Goal: Use online tool/utility: Utilize a website feature to perform a specific function

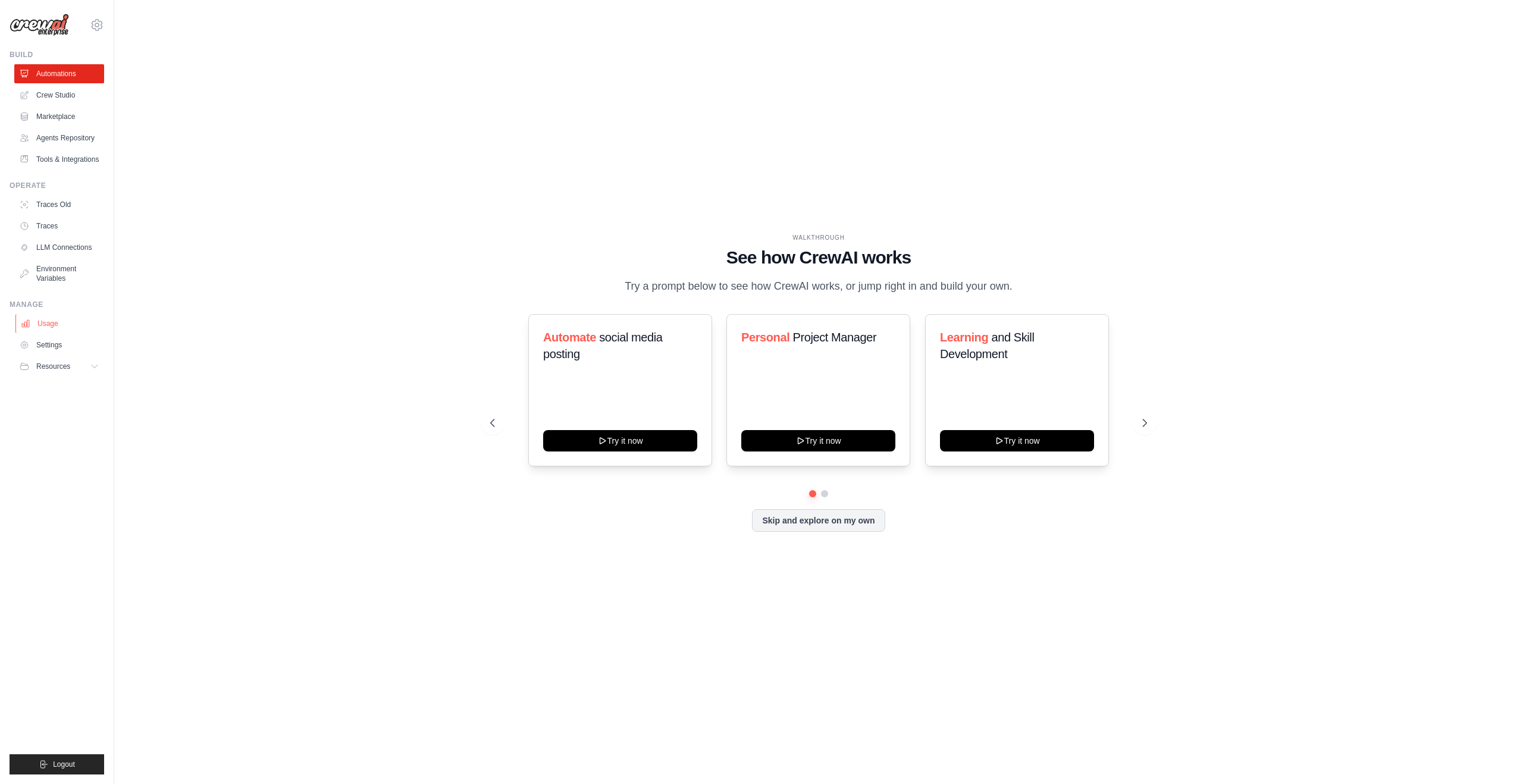
click at [68, 328] on link "Usage" at bounding box center [60, 323] width 90 height 19
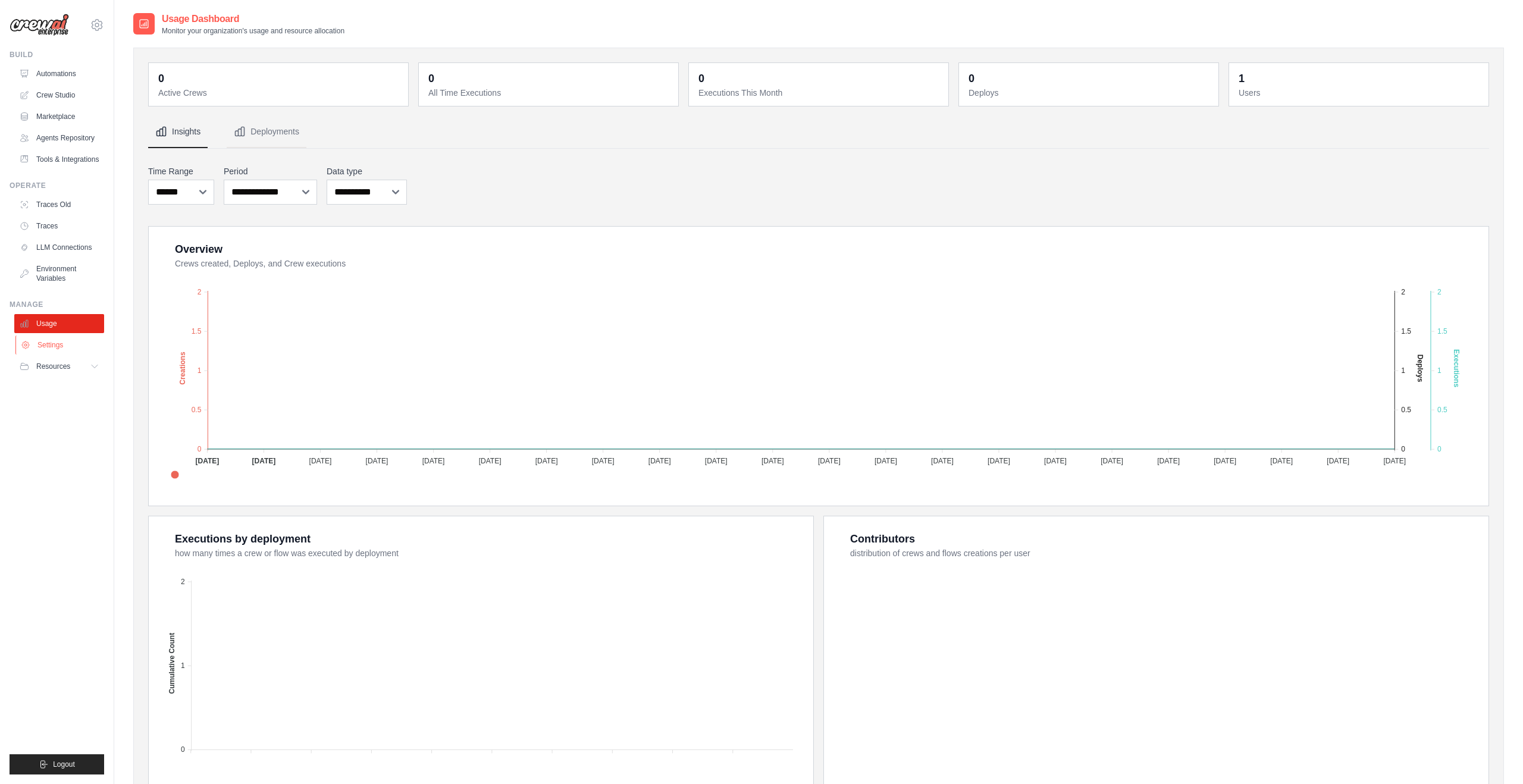
click at [69, 337] on link "Settings" at bounding box center [60, 345] width 90 height 19
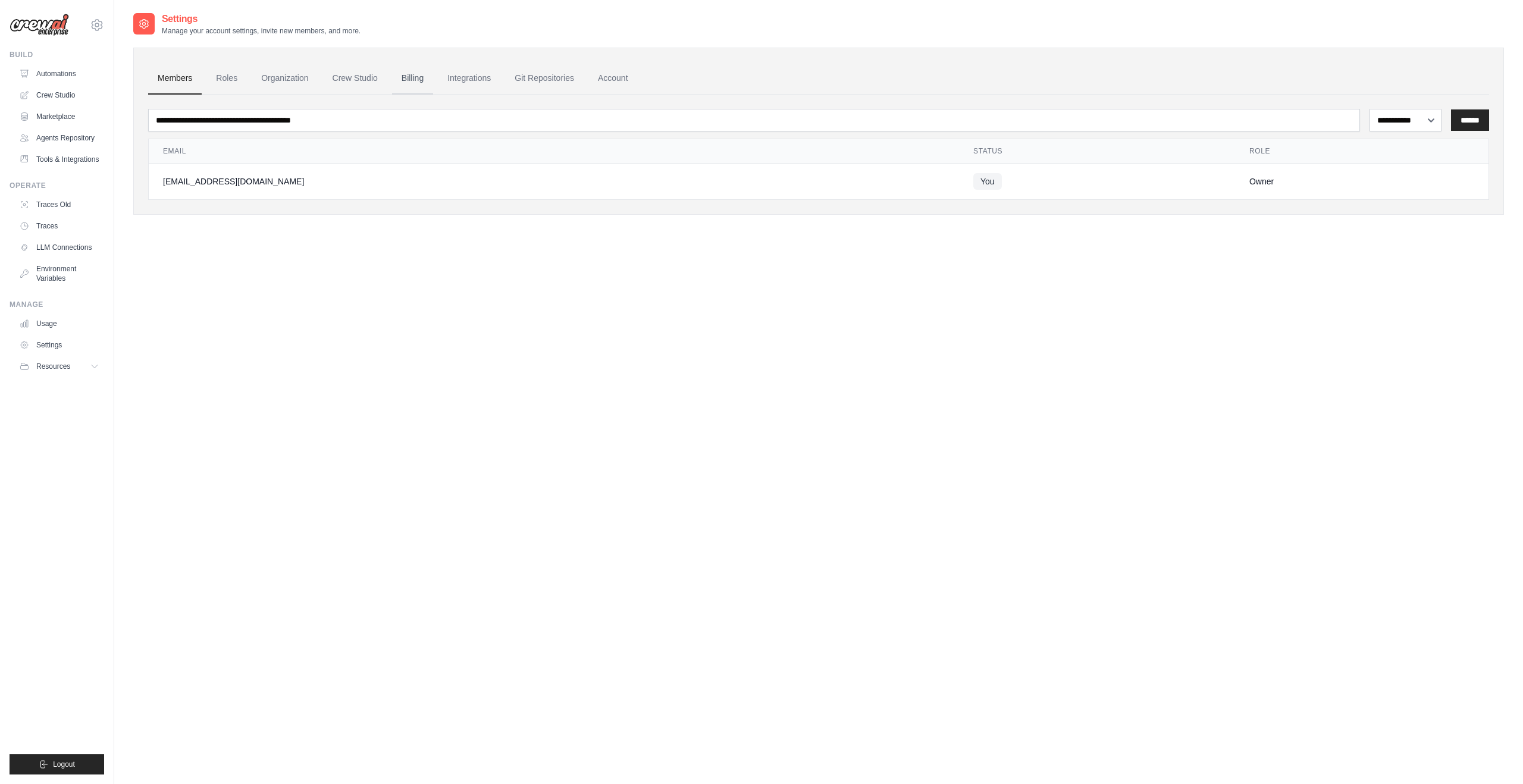
click at [414, 79] on link "Billing" at bounding box center [413, 78] width 41 height 33
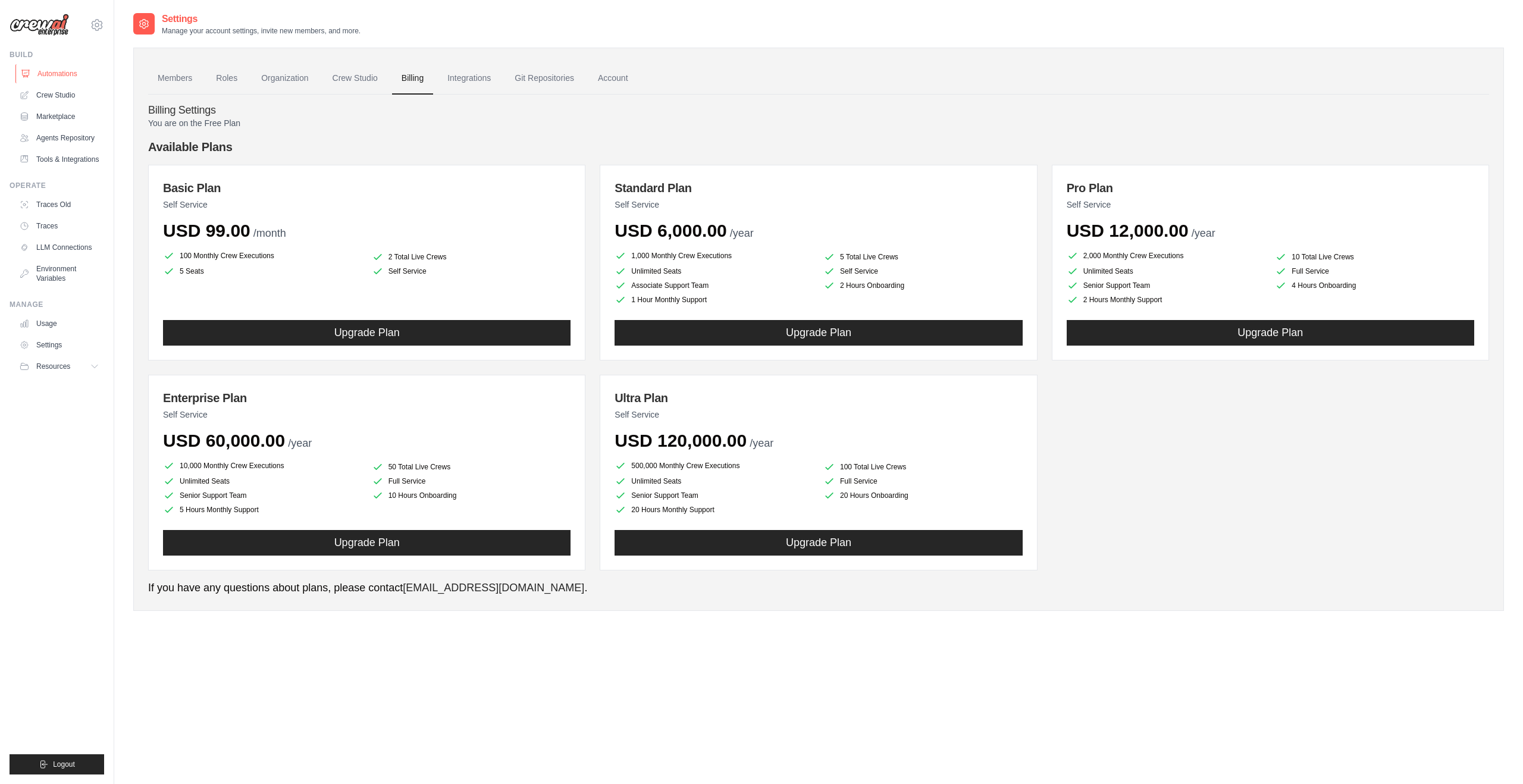
click at [86, 73] on link "Automations" at bounding box center [60, 73] width 90 height 19
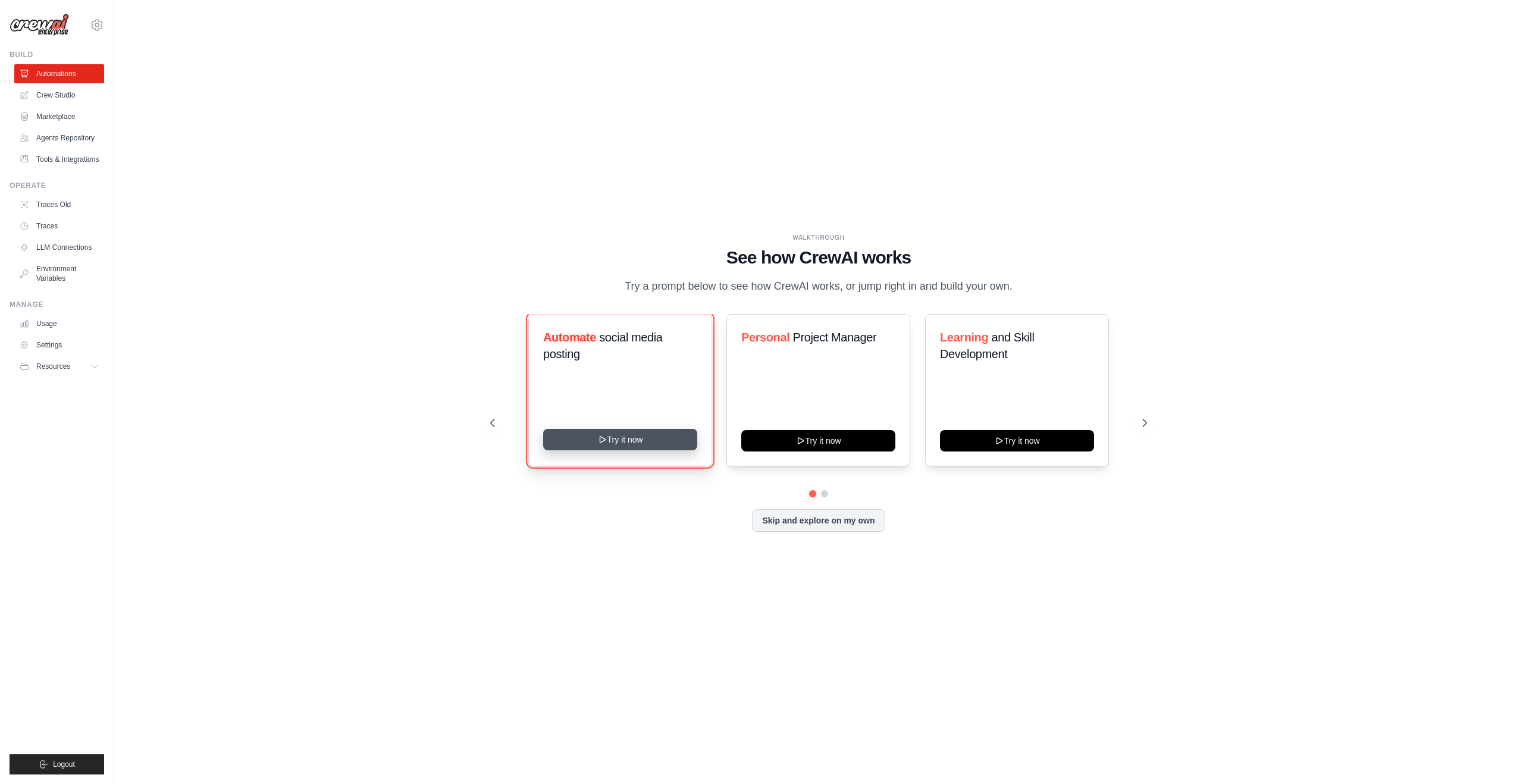
click at [645, 437] on button "Try it now" at bounding box center [621, 439] width 154 height 21
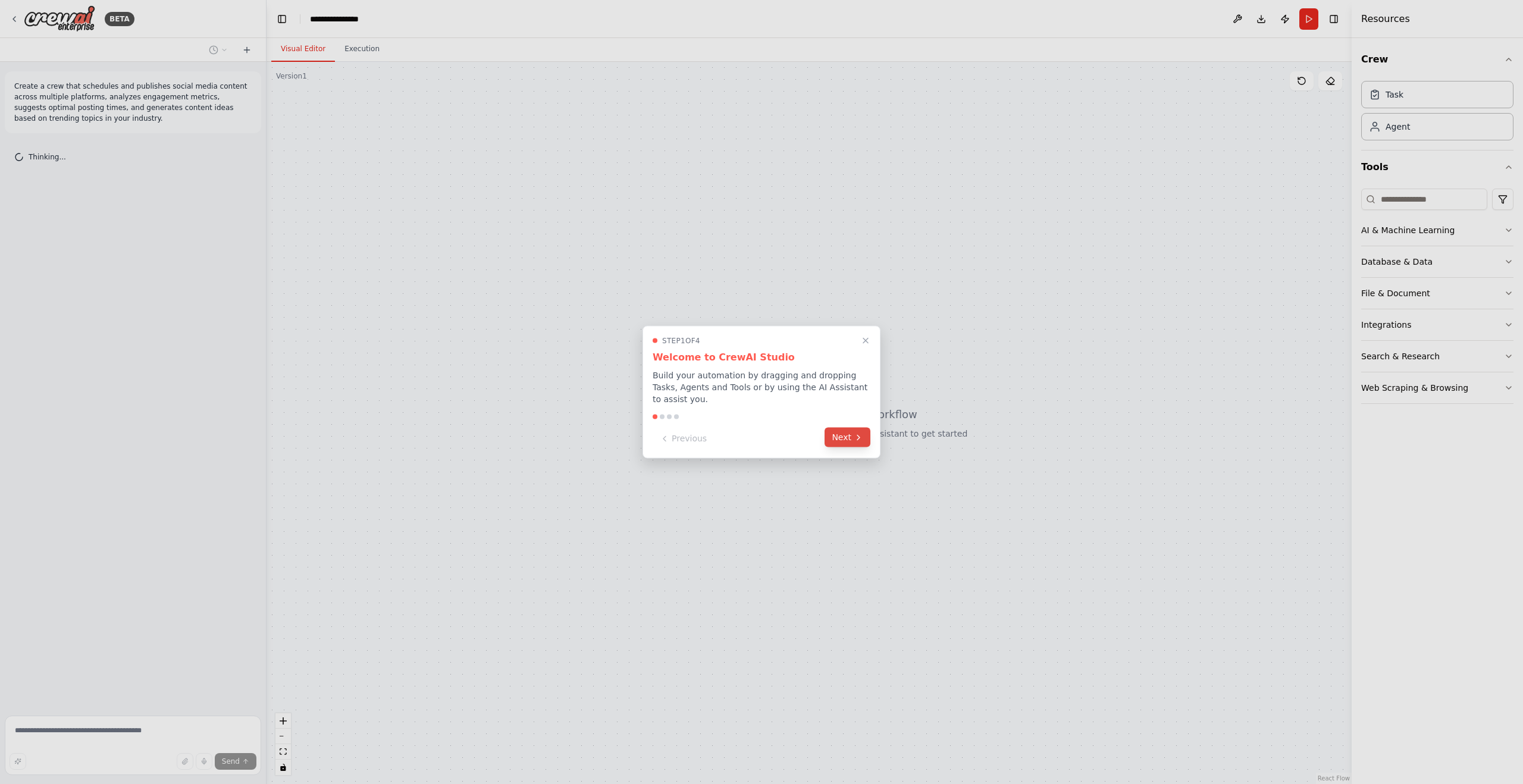
click at [844, 441] on button "Next" at bounding box center [847, 437] width 46 height 20
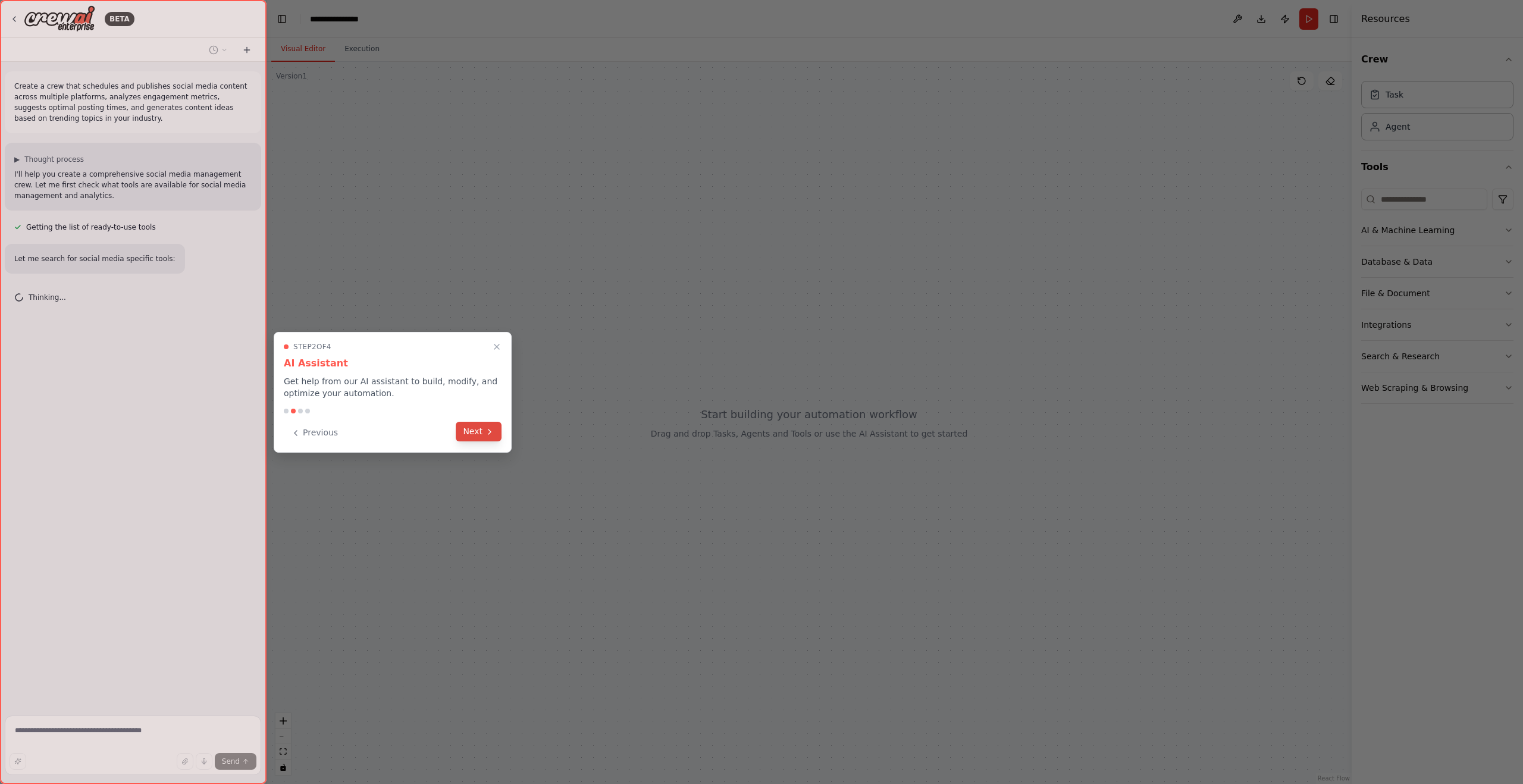
click at [487, 431] on icon at bounding box center [490, 432] width 9 height 9
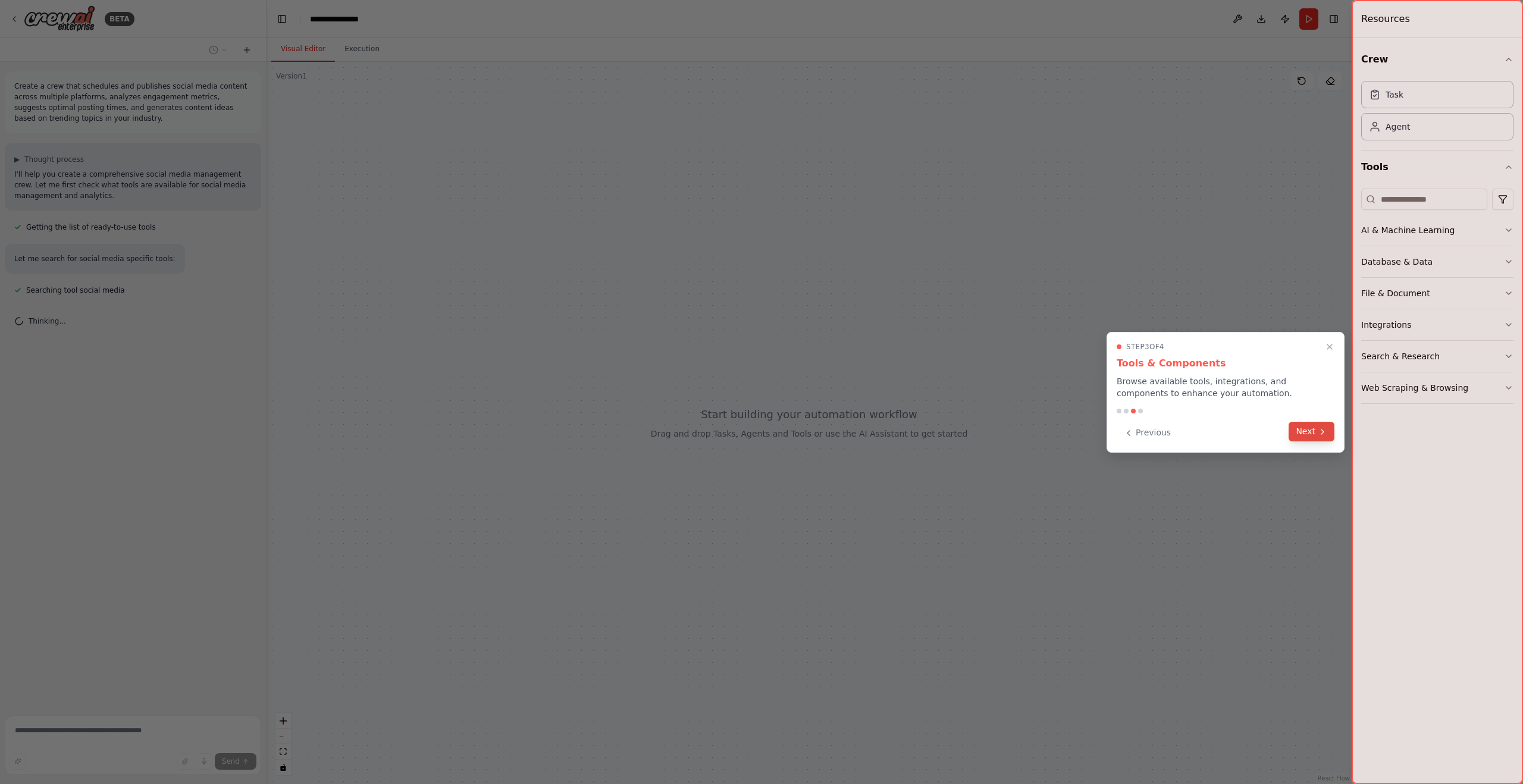
click at [1317, 436] on button "Next" at bounding box center [1311, 431] width 46 height 20
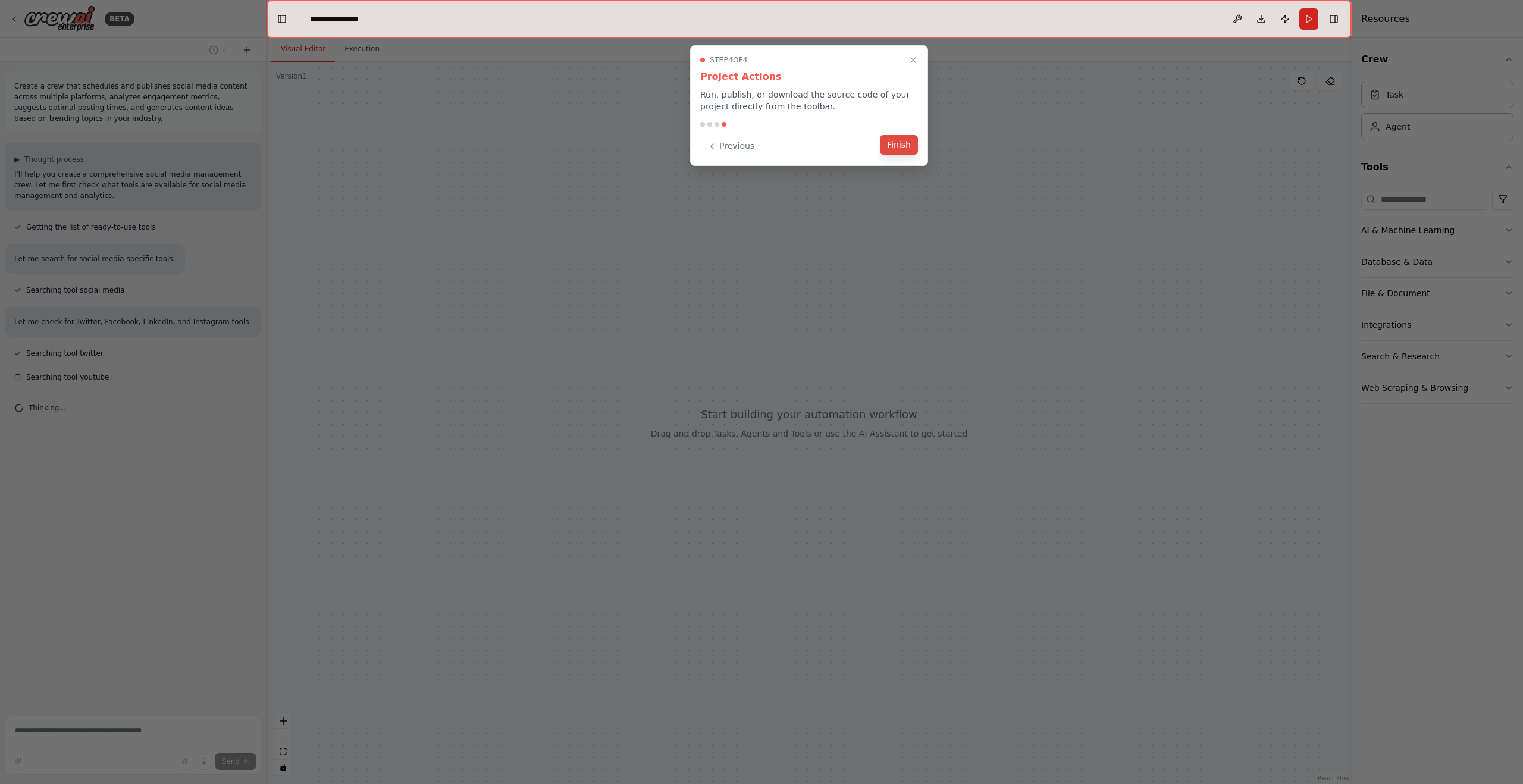
click at [903, 145] on button "Finish" at bounding box center [899, 144] width 38 height 20
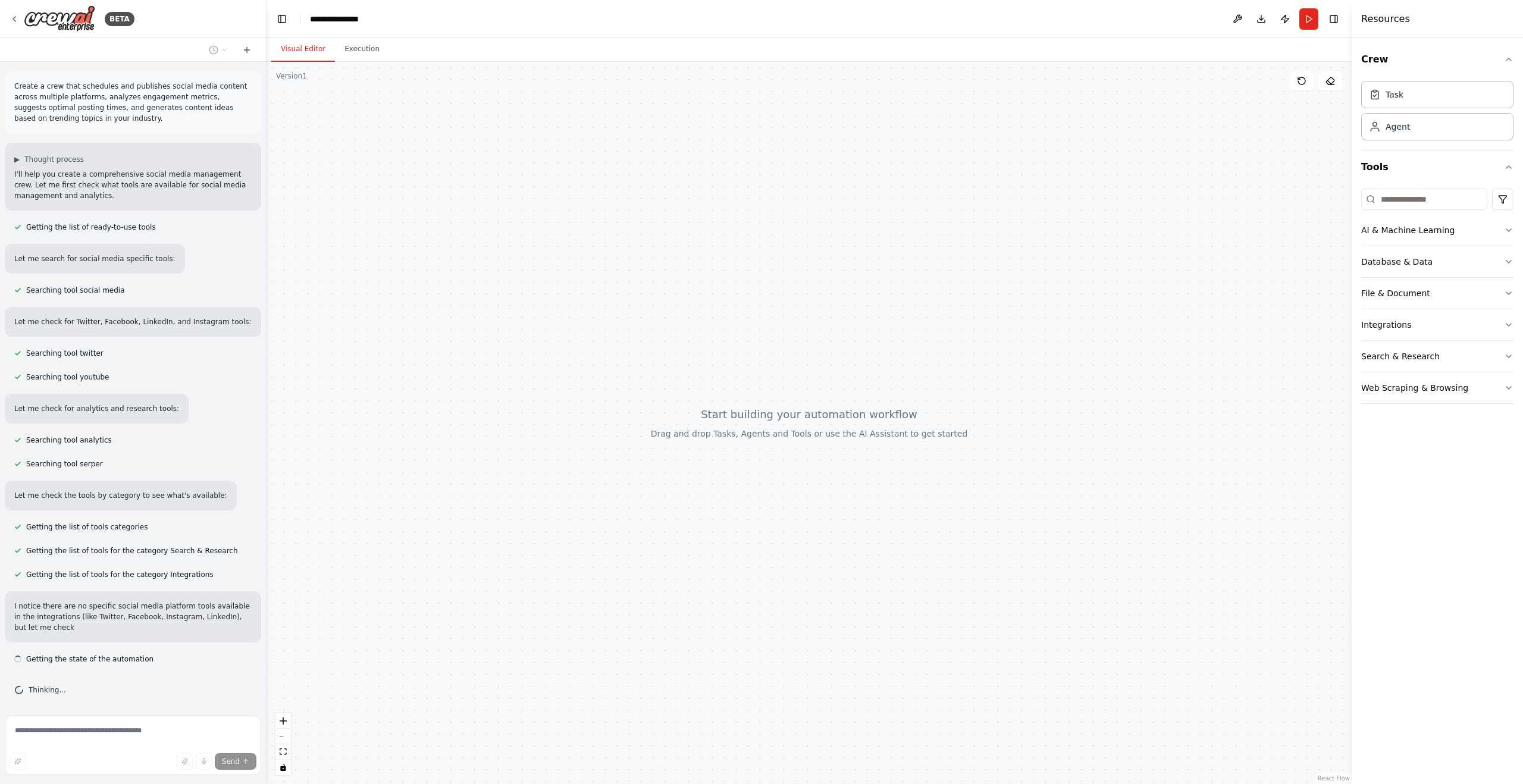
scroll to position [3, 0]
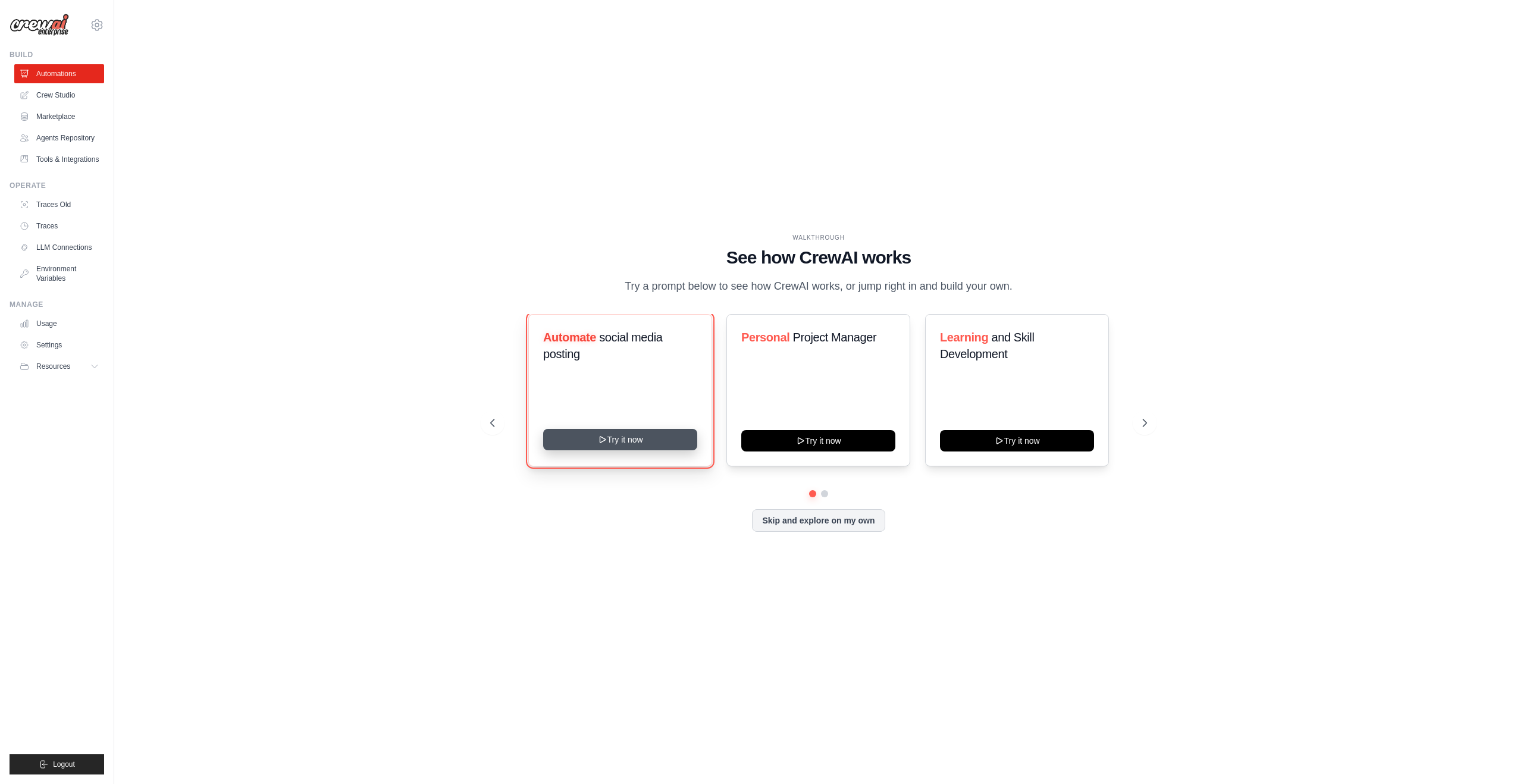
click at [607, 443] on icon at bounding box center [603, 439] width 9 height 9
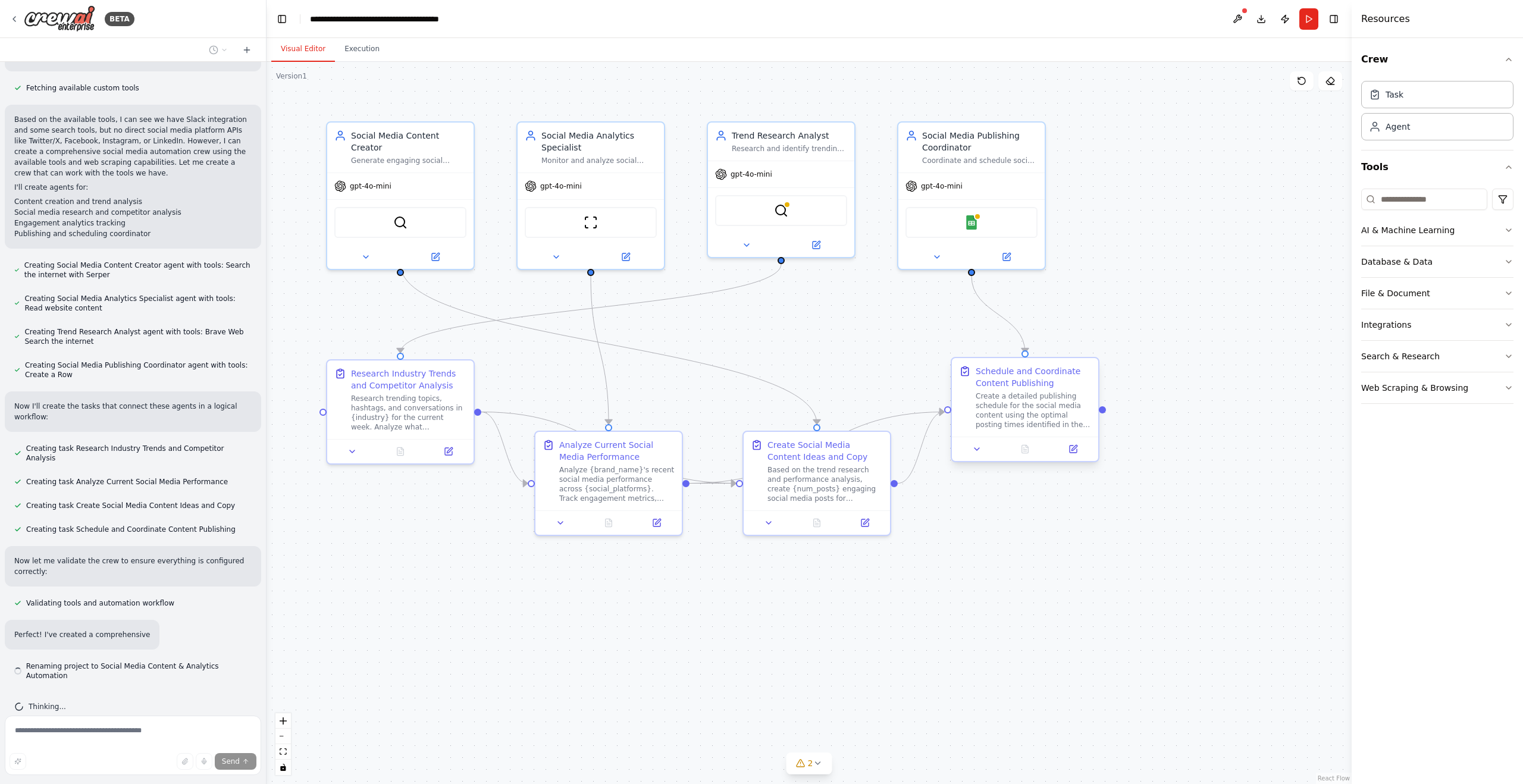
scroll to position [479, 0]
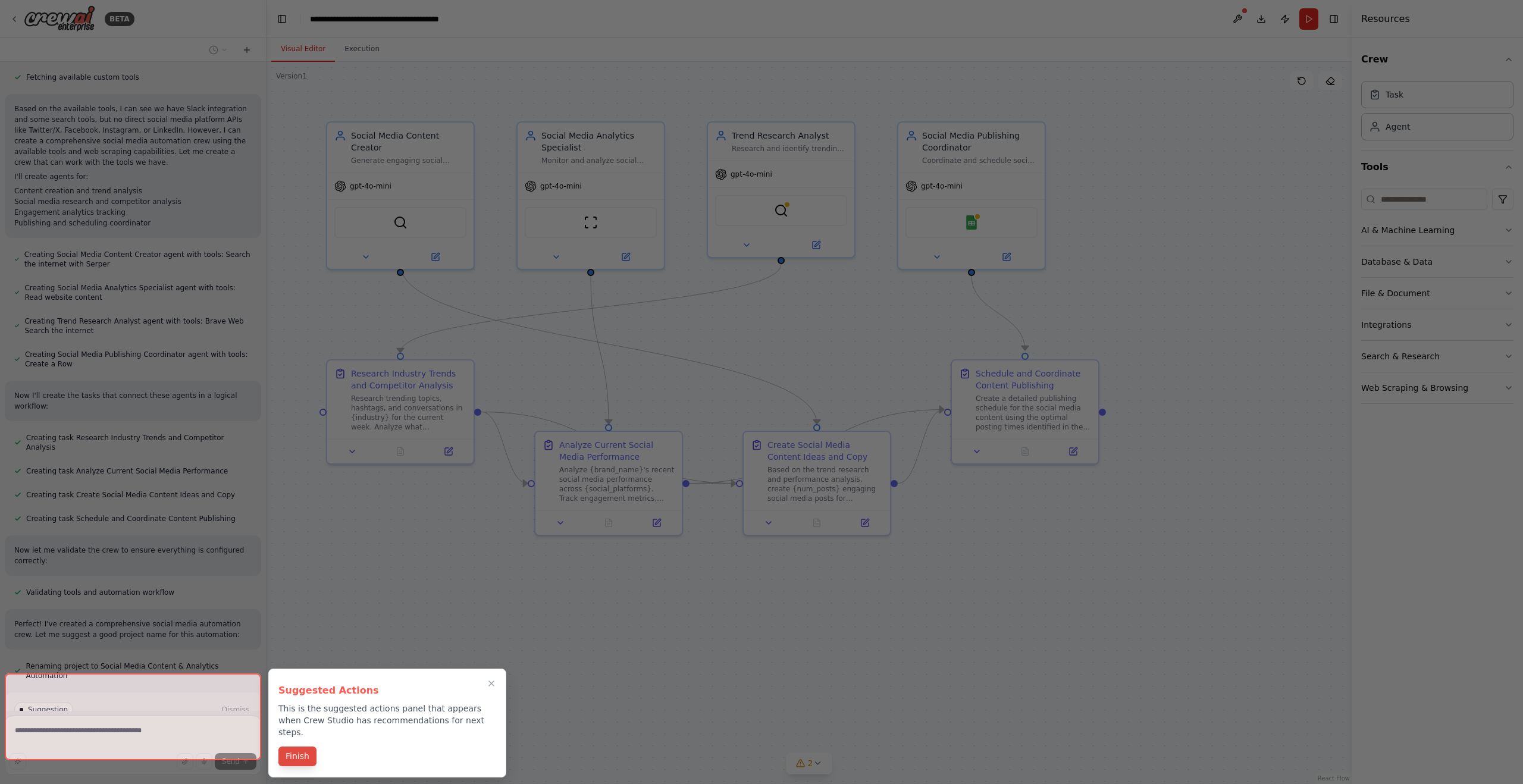
click at [294, 747] on button "Finish" at bounding box center [297, 756] width 38 height 20
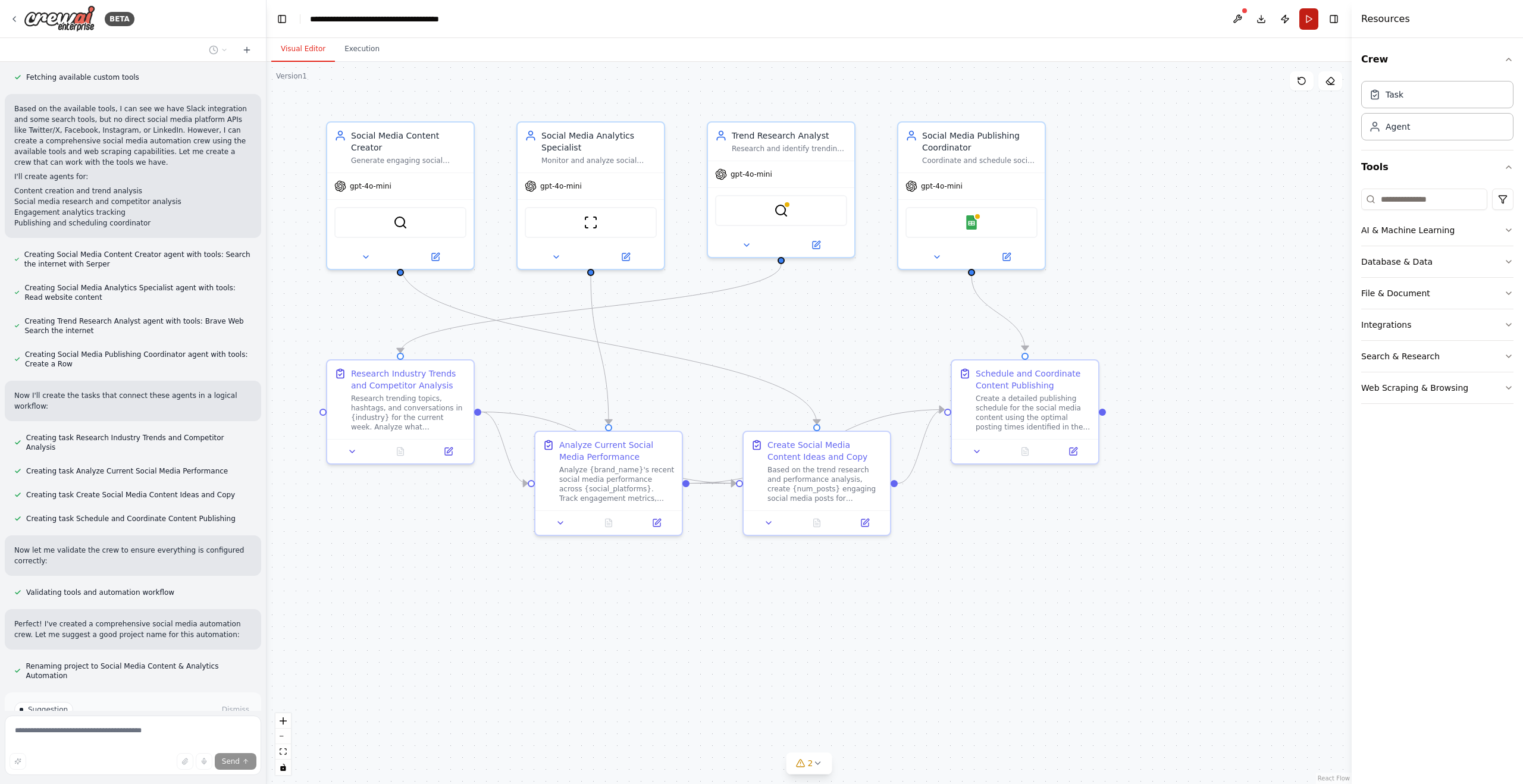
click at [1309, 22] on button "Run" at bounding box center [1309, 19] width 19 height 21
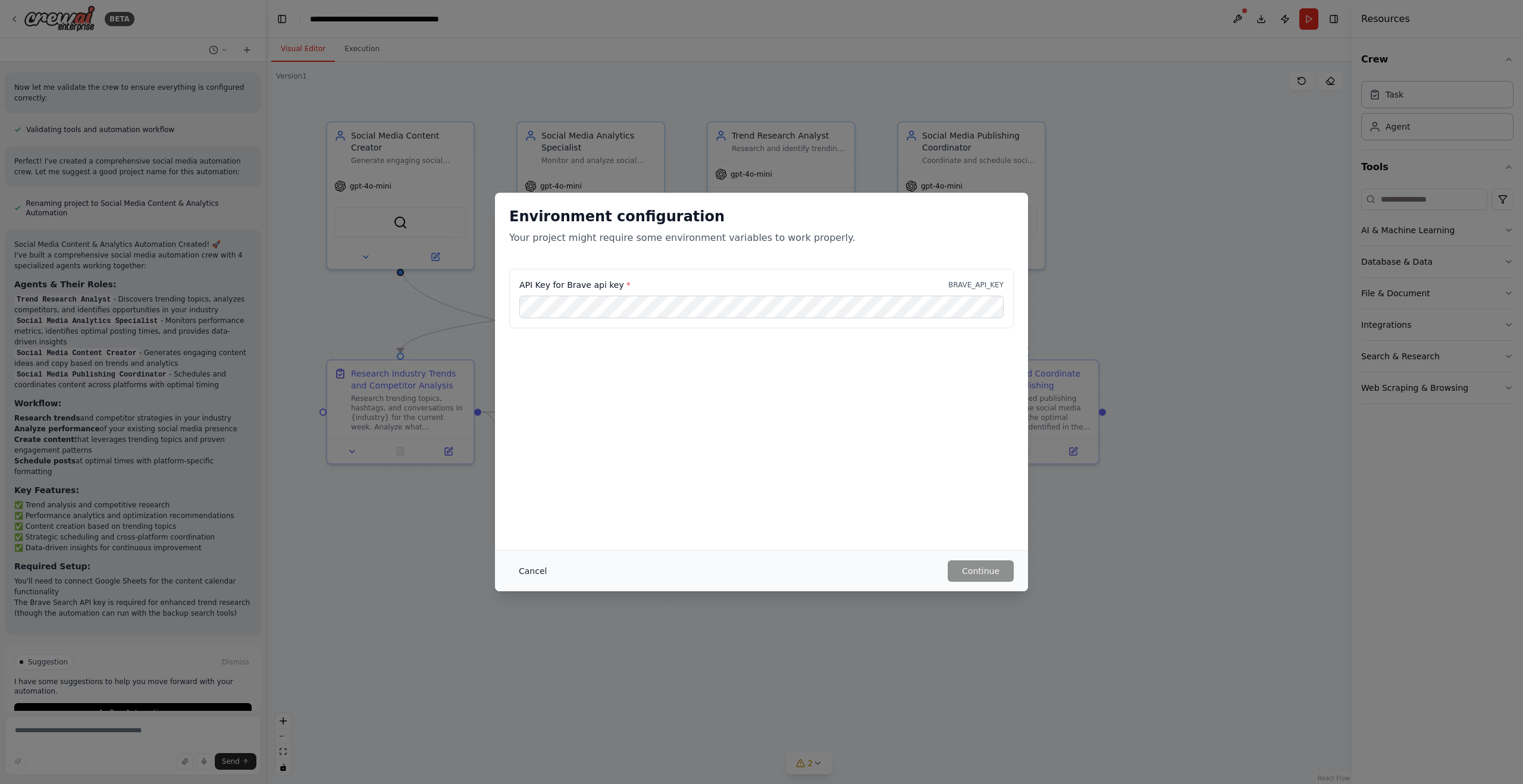
click at [521, 571] on button "Cancel" at bounding box center [532, 570] width 47 height 21
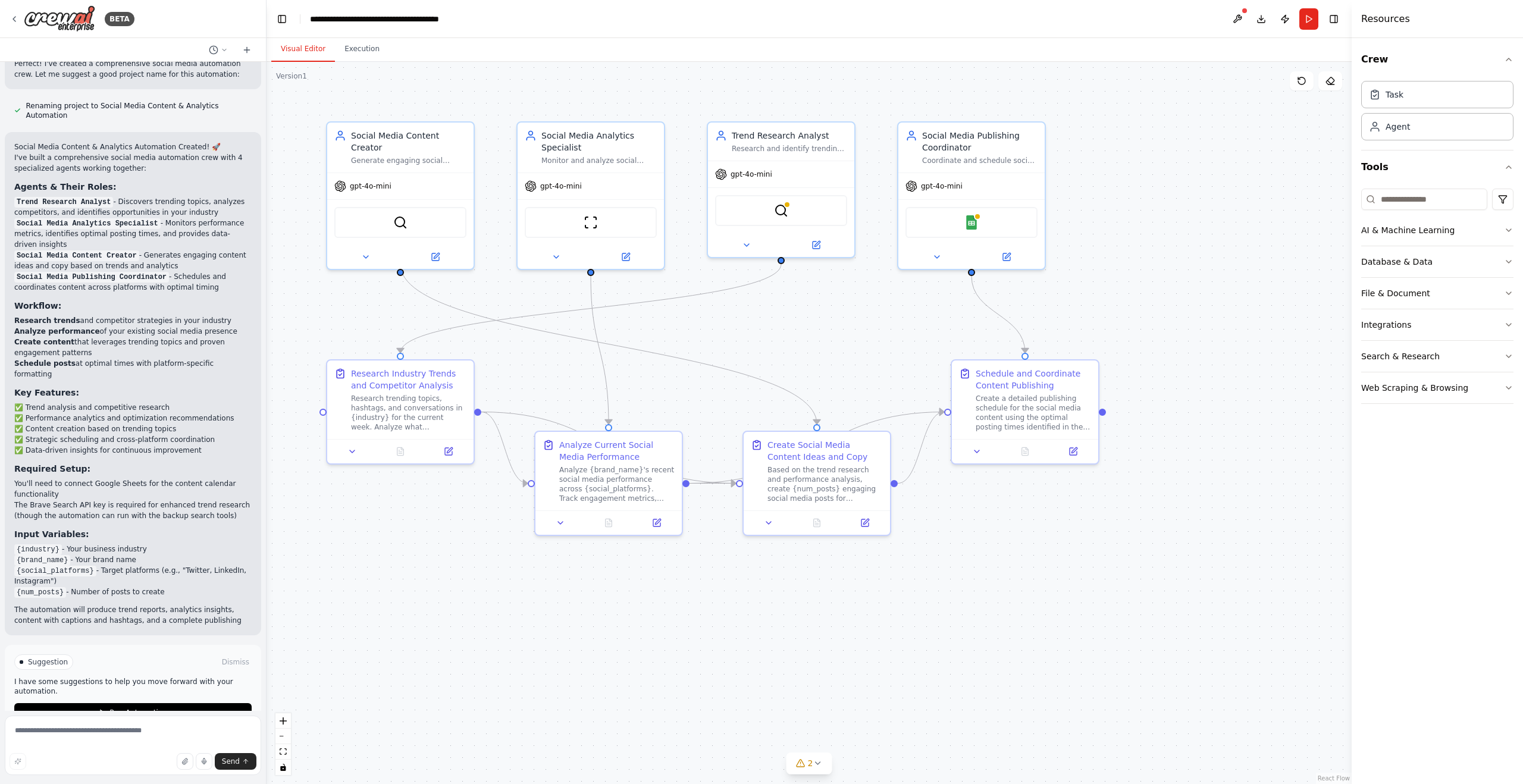
scroll to position [1051, 0]
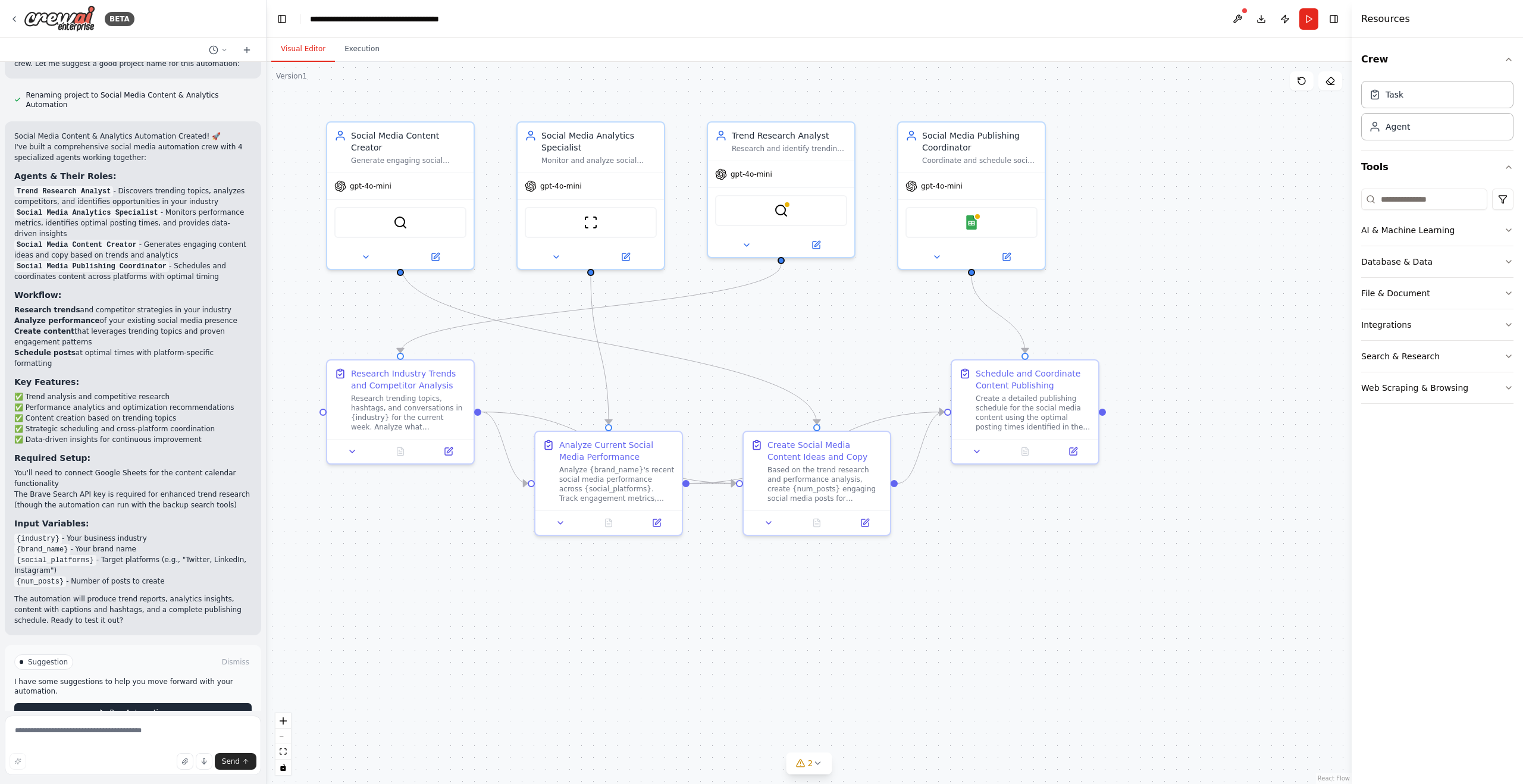
click at [233, 703] on button "Run Automation" at bounding box center [133, 712] width 238 height 19
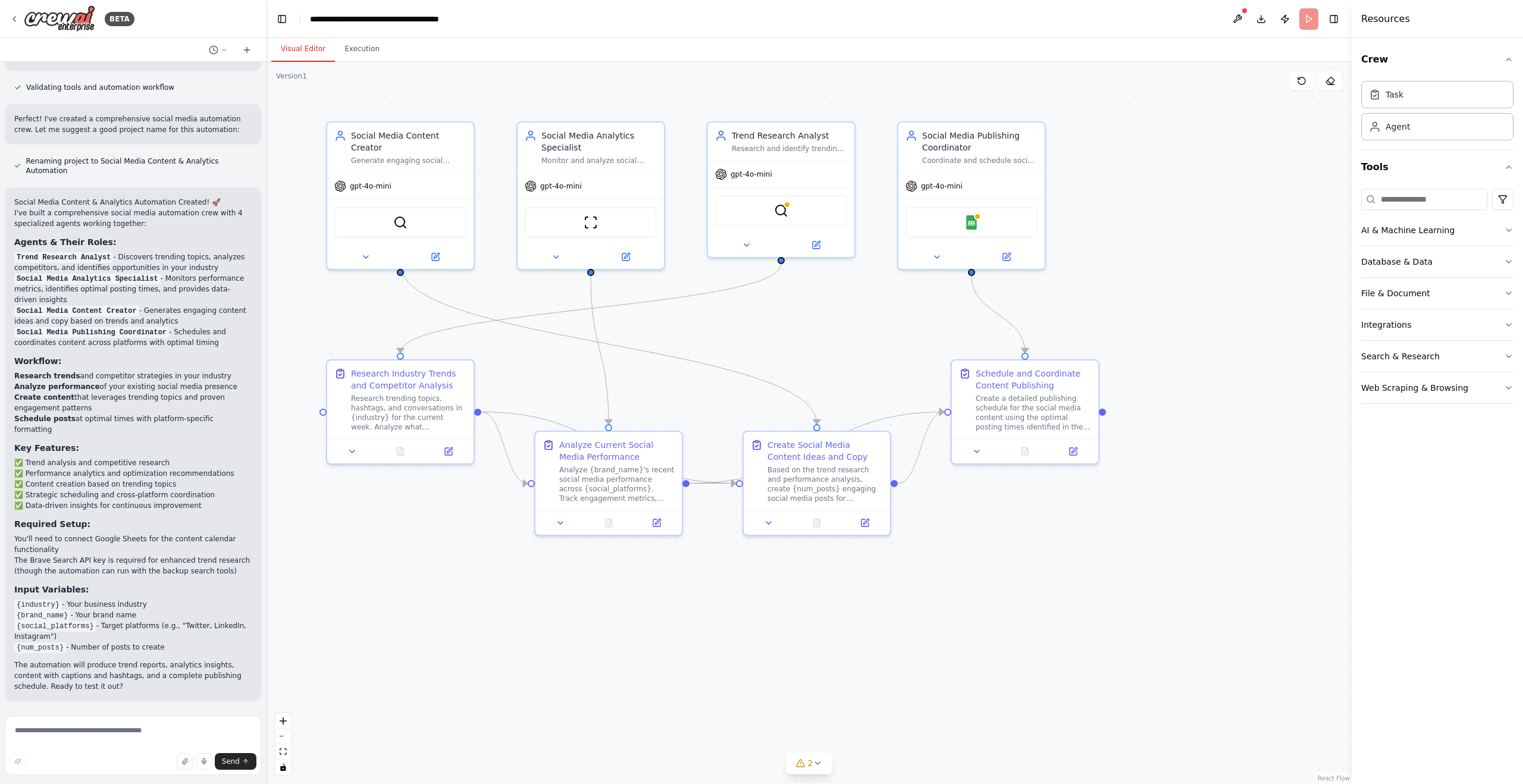
scroll to position [954, 0]
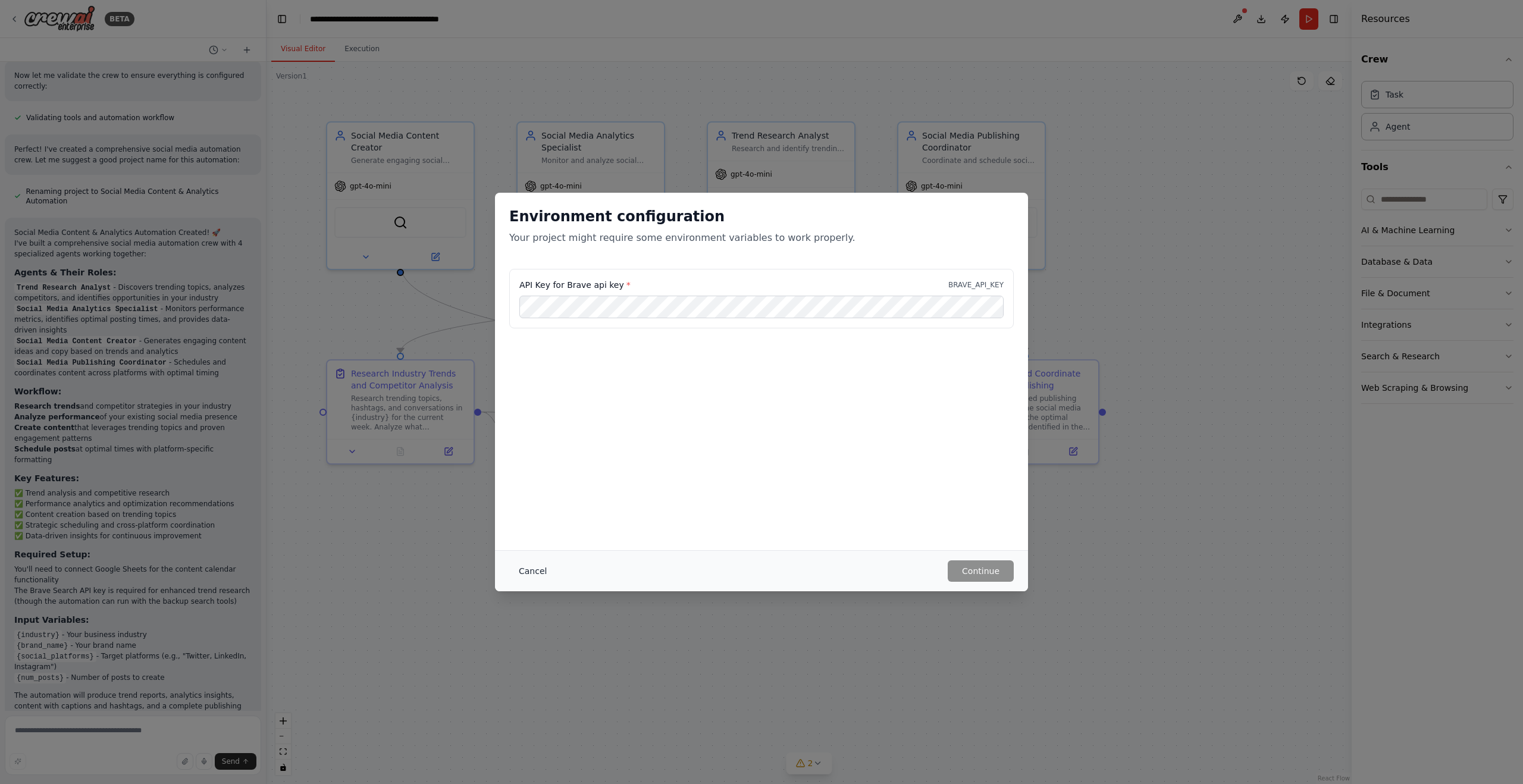
click at [523, 577] on button "Cancel" at bounding box center [532, 570] width 47 height 21
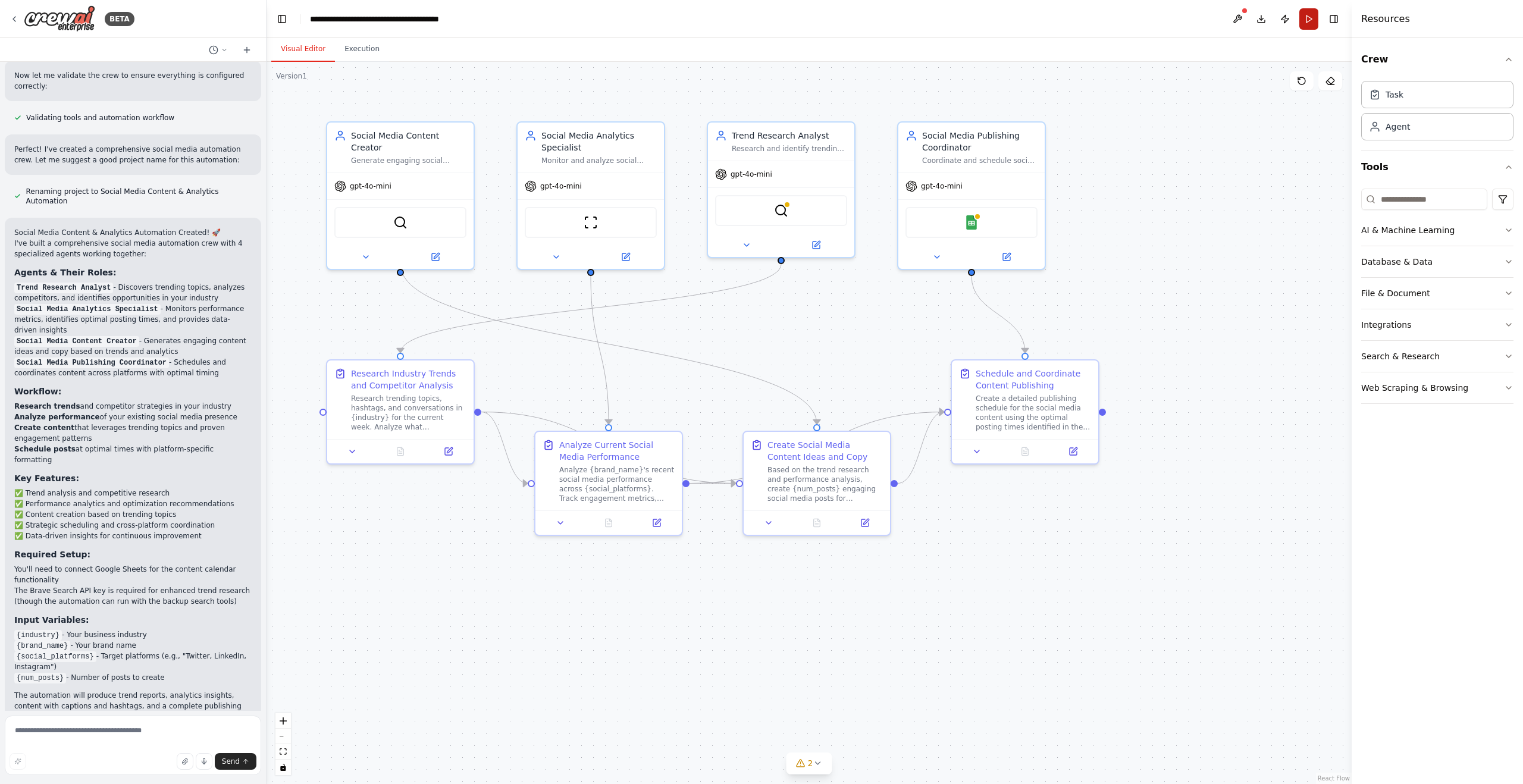
click at [1314, 20] on button "Run" at bounding box center [1309, 19] width 19 height 21
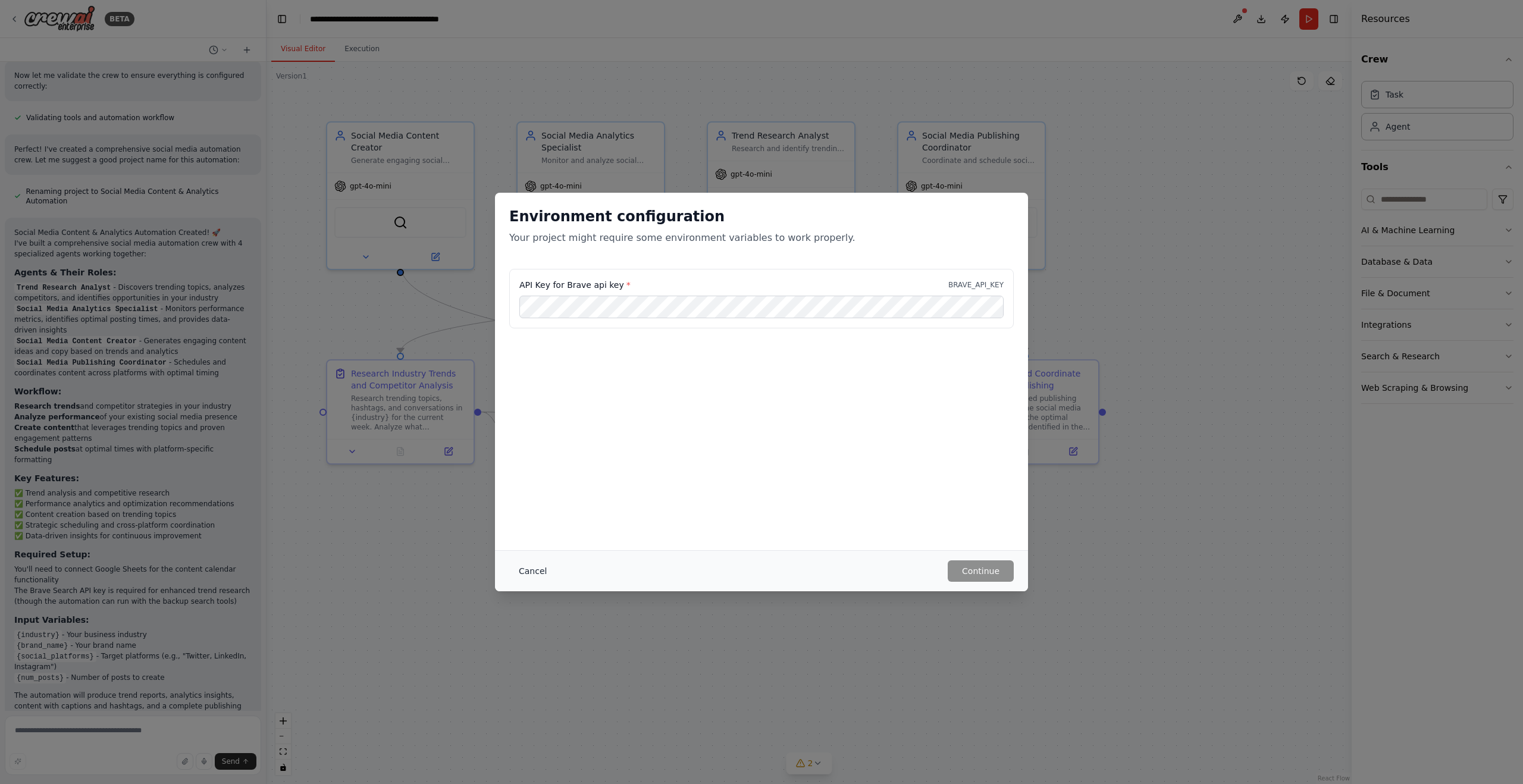
click at [543, 574] on button "Cancel" at bounding box center [532, 570] width 47 height 21
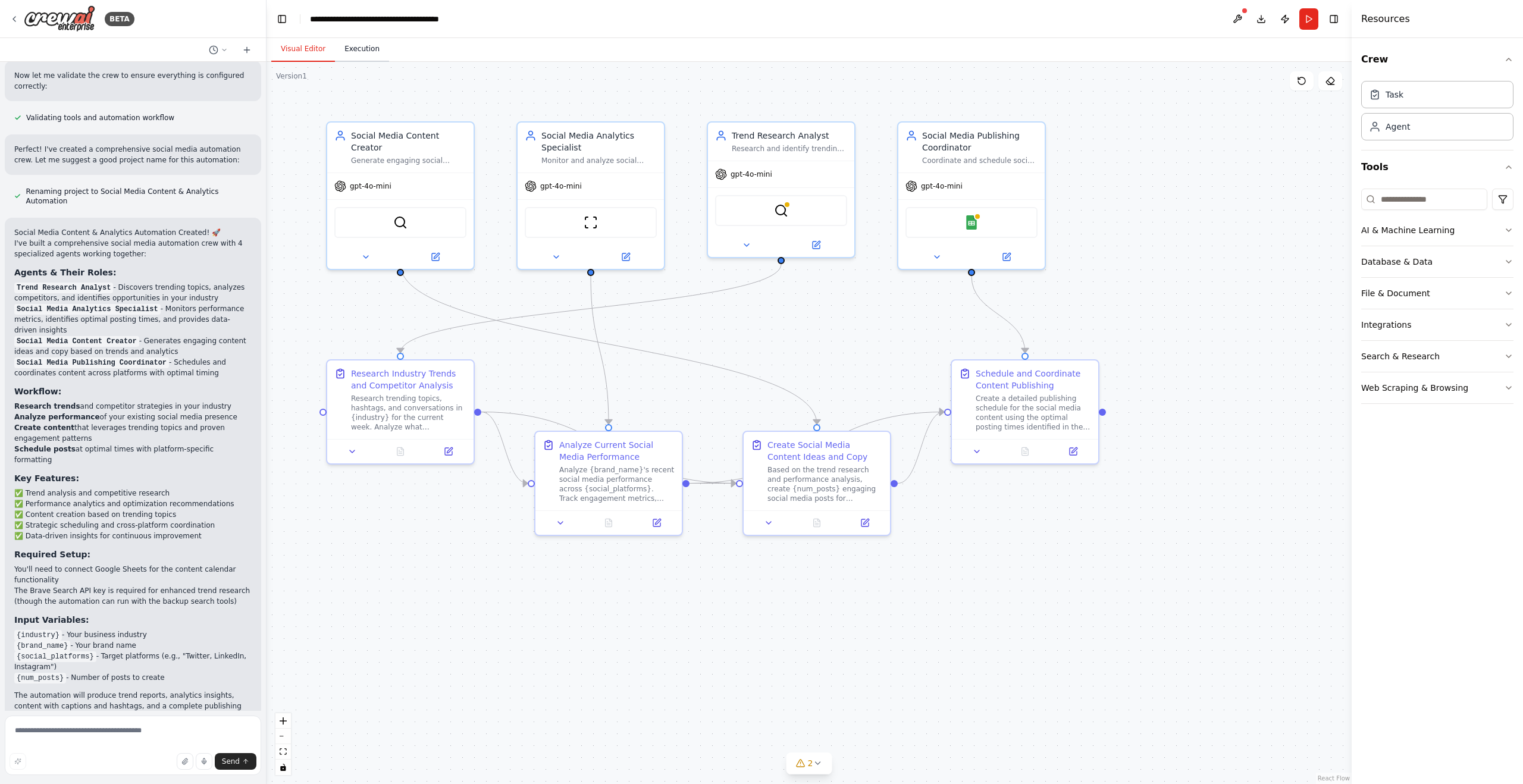
click at [373, 50] on button "Execution" at bounding box center [362, 49] width 54 height 25
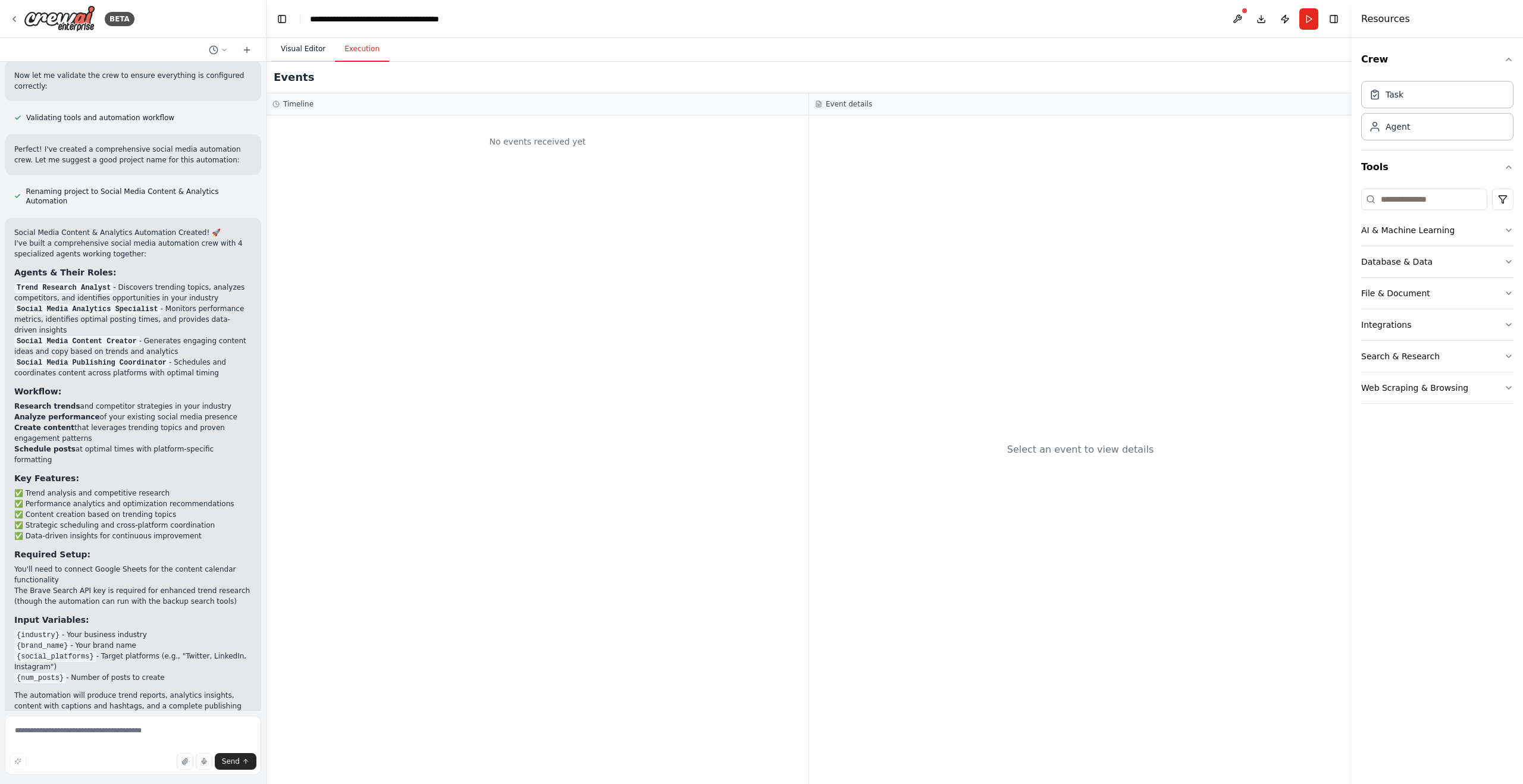
click at [313, 51] on button "Visual Editor" at bounding box center [303, 49] width 64 height 25
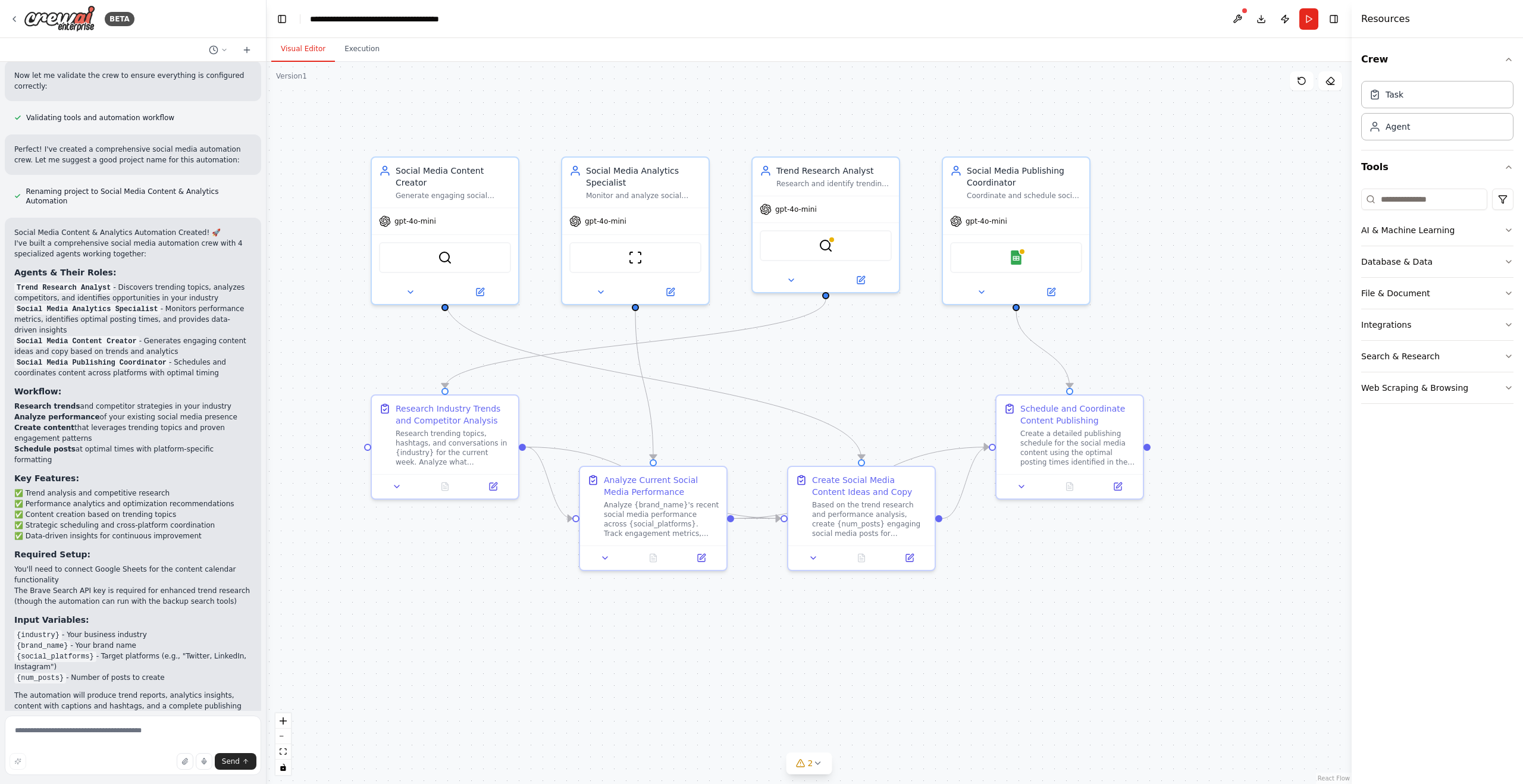
drag, startPoint x: 1165, startPoint y: 294, endPoint x: 1211, endPoint y: 329, distance: 57.8
click at [1211, 329] on div ".deletable-edge-delete-btn { width: 20px; height: 20px; border: 0px solid #ffff…" at bounding box center [809, 423] width 1085 height 722
click at [818, 764] on icon at bounding box center [818, 764] width 9 height 9
drag, startPoint x: 747, startPoint y: 749, endPoint x: 1219, endPoint y: 20, distance: 868.5
click at [0, 0] on div "BETA Create a crew that schedules and publishes social media content across mul…" at bounding box center [761, 392] width 1523 height 784
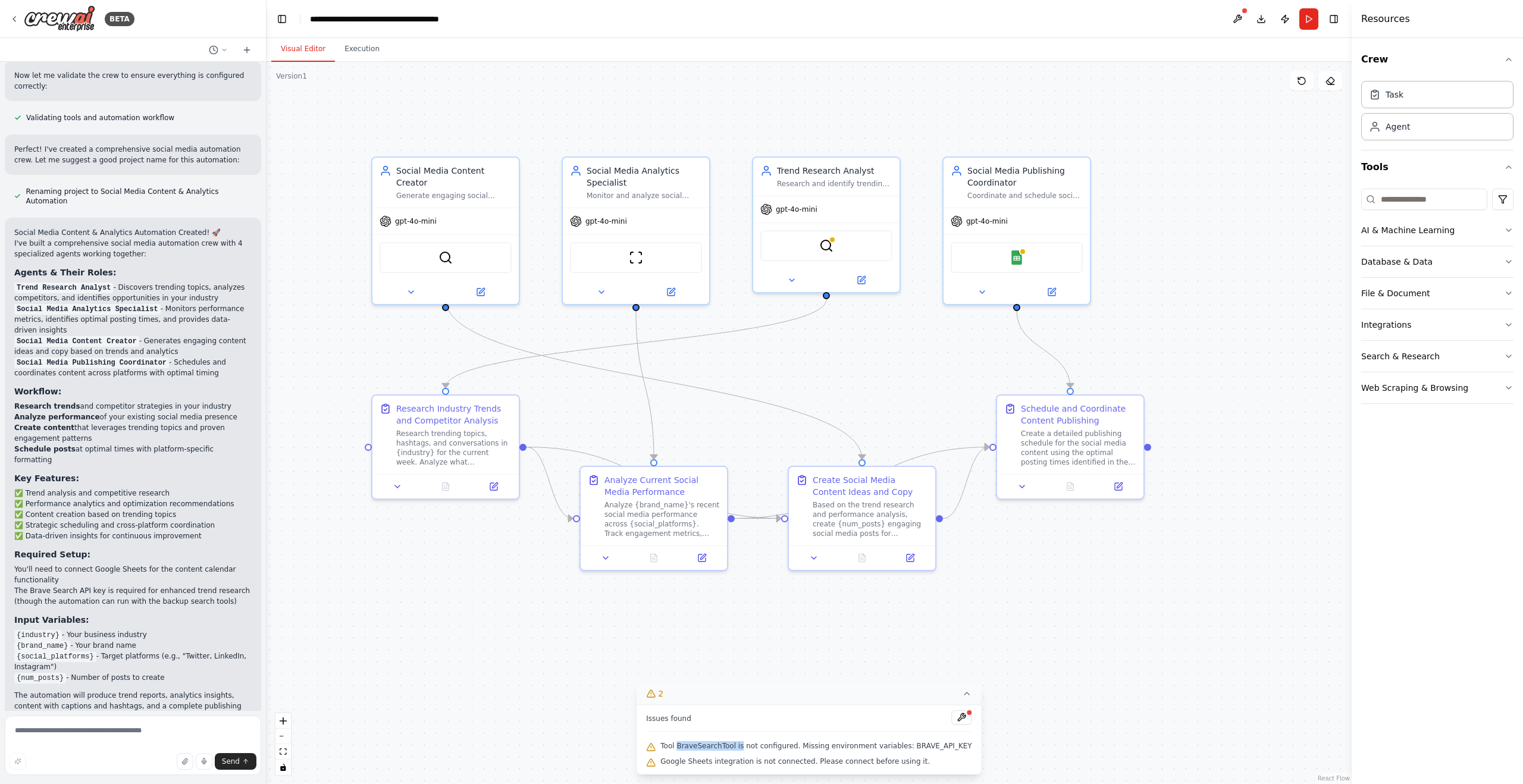
click at [963, 695] on icon at bounding box center [967, 694] width 9 height 9
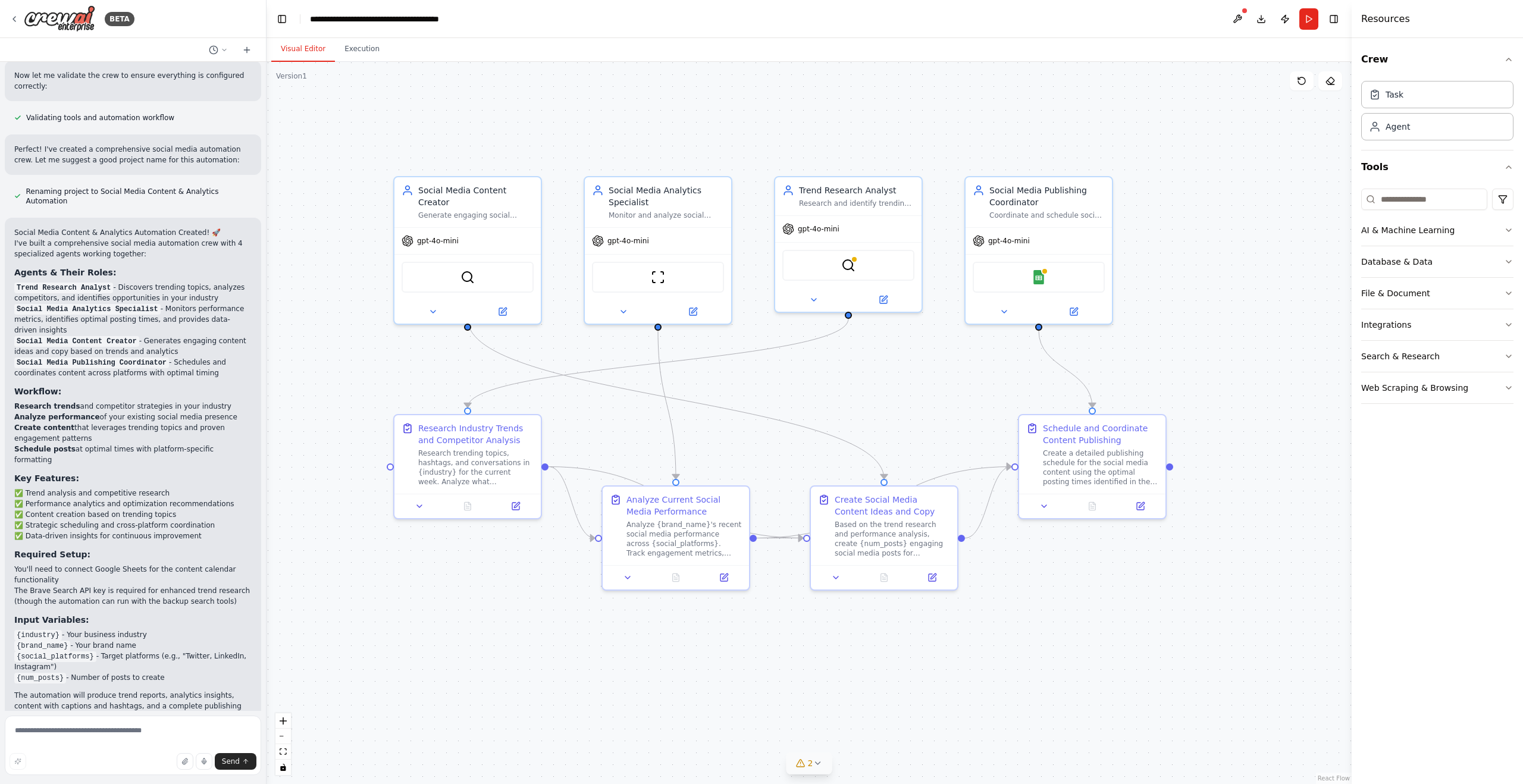
drag, startPoint x: 921, startPoint y: 370, endPoint x: 943, endPoint y: 391, distance: 30.4
click at [943, 391] on div ".deletable-edge-delete-btn { width: 20px; height: 20px; border: 0px solid #ffff…" at bounding box center [809, 423] width 1085 height 722
